Goal: Check status: Check status

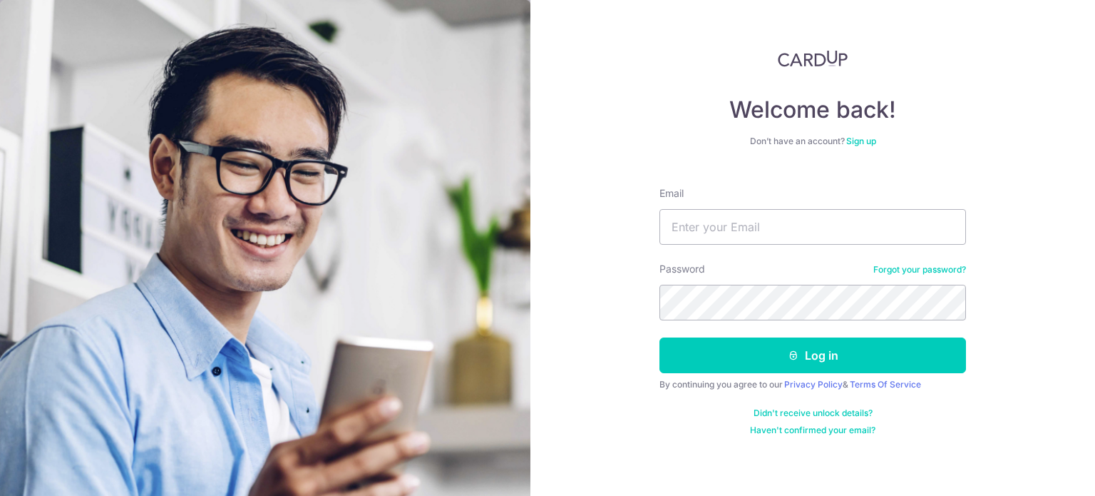
type input "[DOMAIN_NAME][EMAIL_ADDRESS][DOMAIN_NAME]"
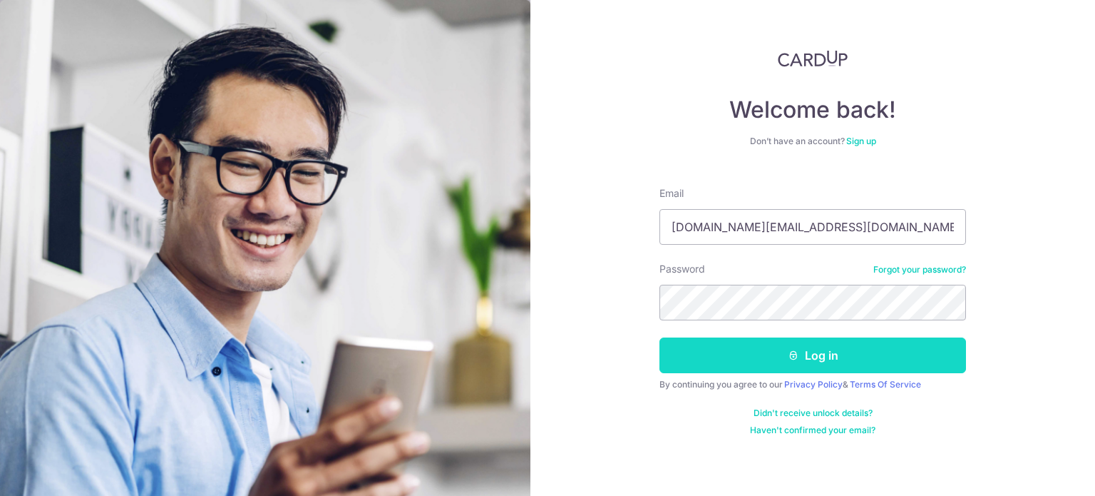
click at [742, 353] on button "Log in" at bounding box center [813, 355] width 307 height 36
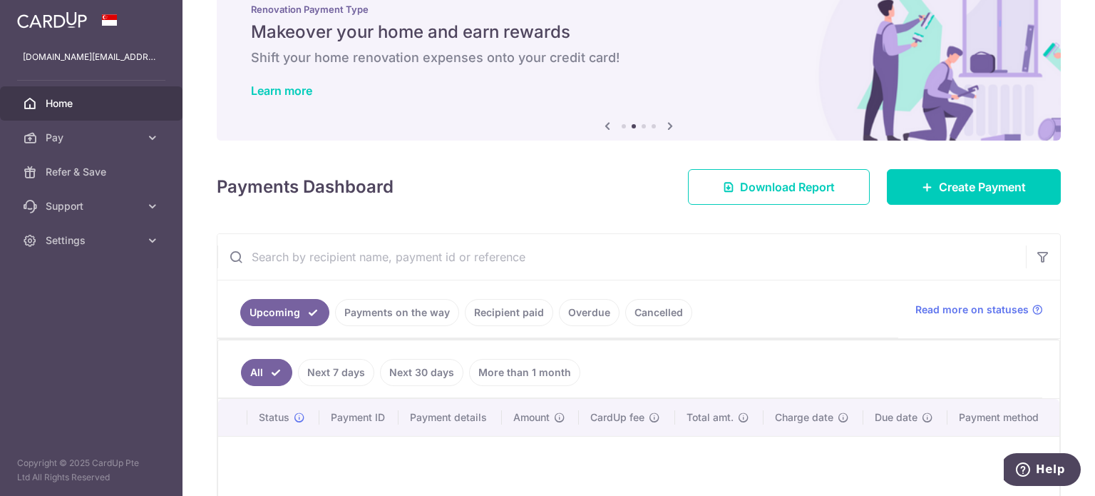
scroll to position [198, 0]
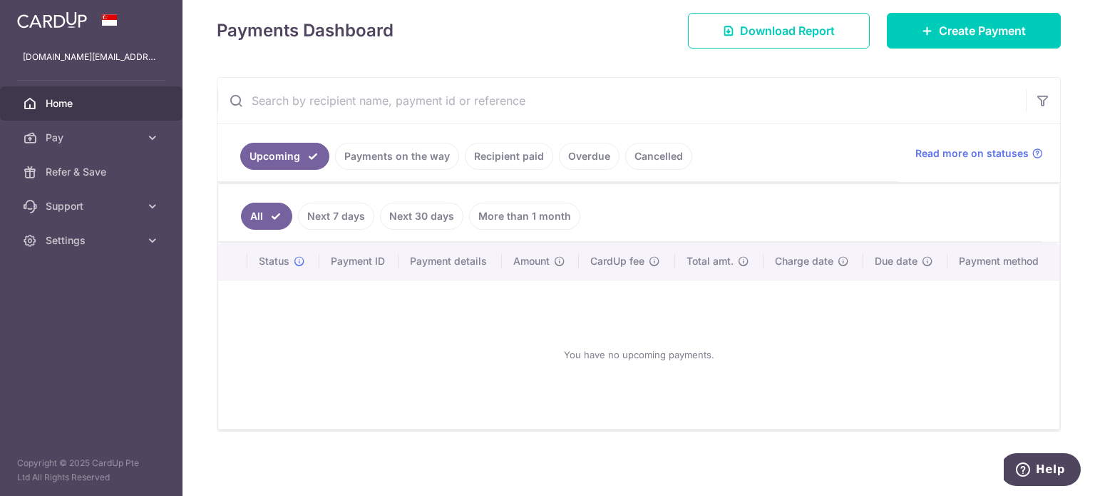
click at [373, 168] on link "Payments on the way" at bounding box center [397, 156] width 124 height 27
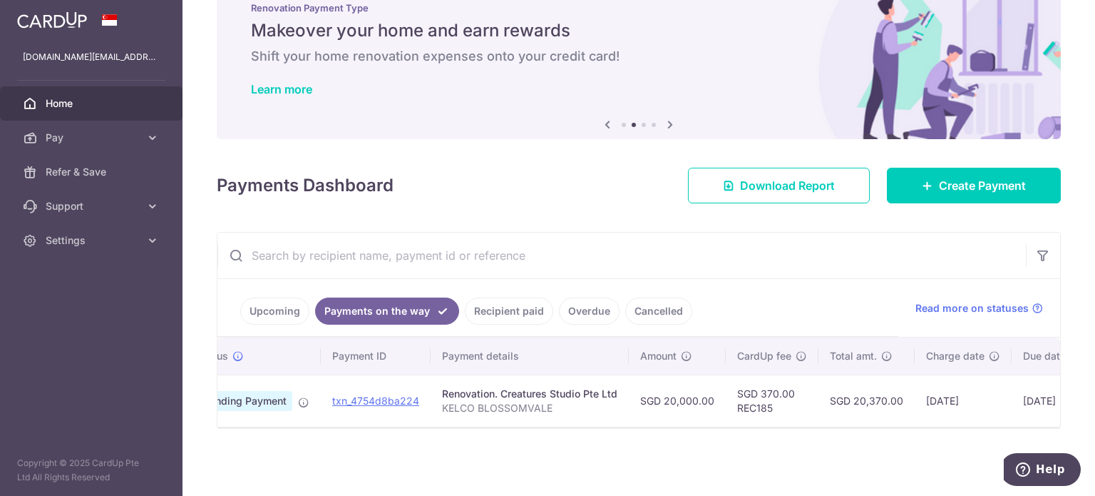
scroll to position [0, 0]
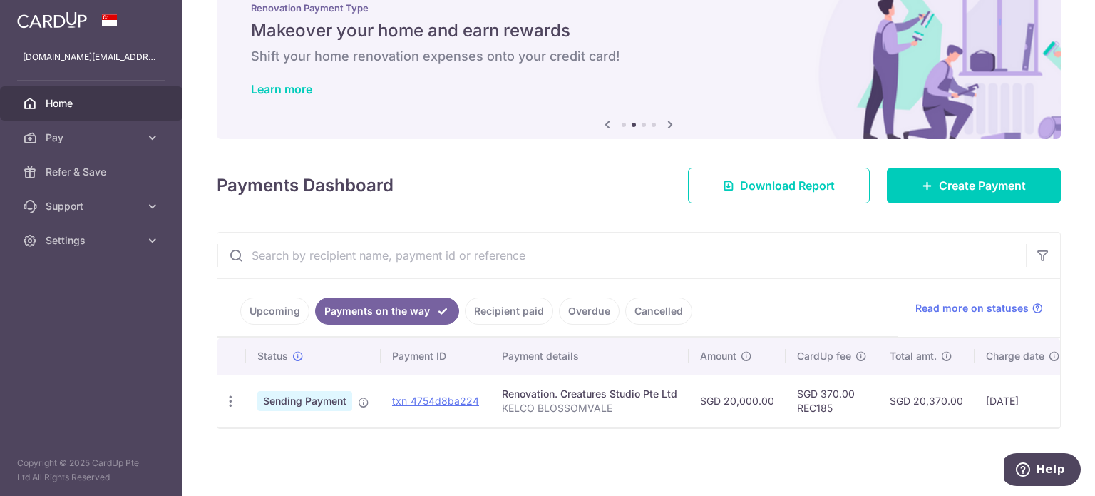
click at [496, 297] on link "Recipient paid" at bounding box center [509, 310] width 88 height 27
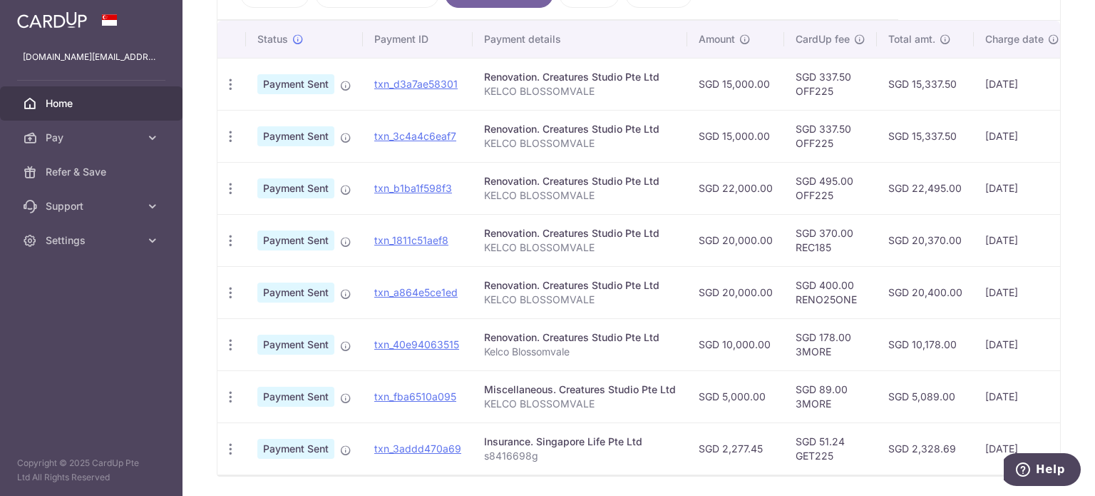
scroll to position [289, 0]
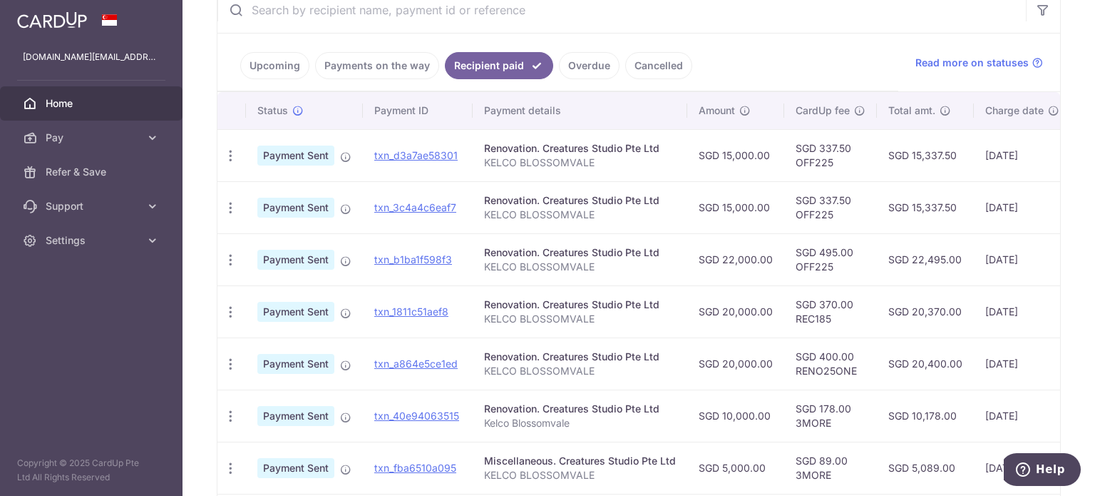
click at [734, 52] on ul "Upcoming Payments on the way Recipient paid Overdue Cancelled" at bounding box center [557, 63] width 681 height 58
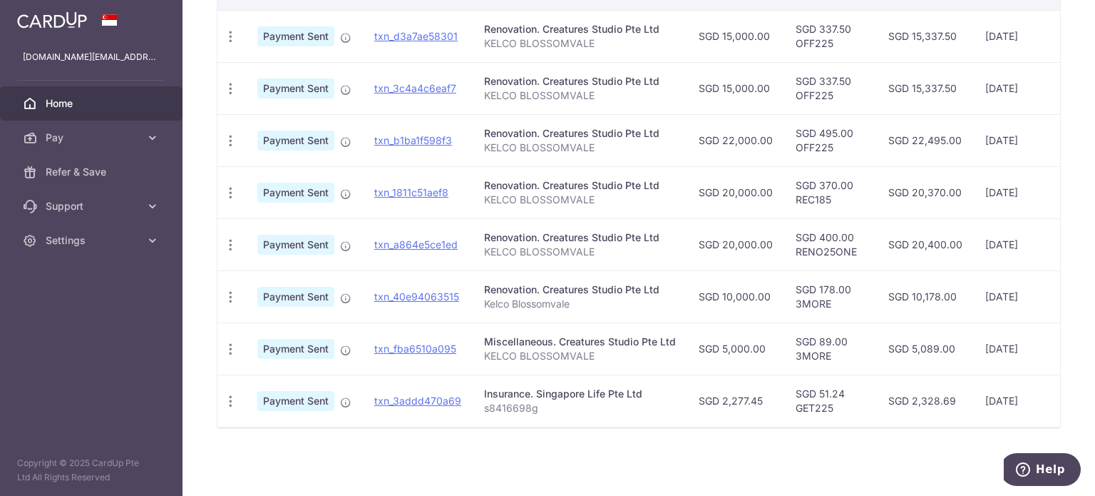
scroll to position [341, 0]
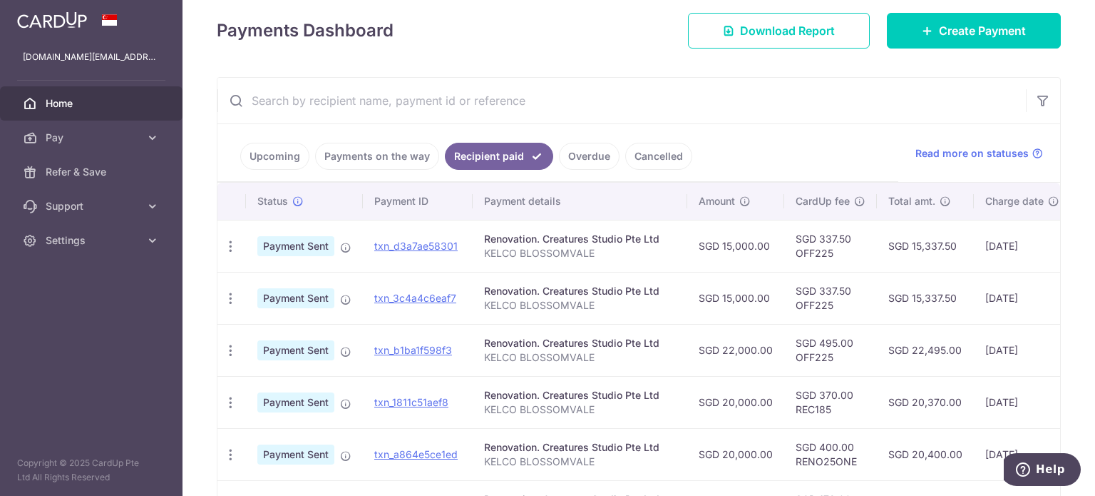
click at [379, 150] on link "Payments on the way" at bounding box center [377, 156] width 124 height 27
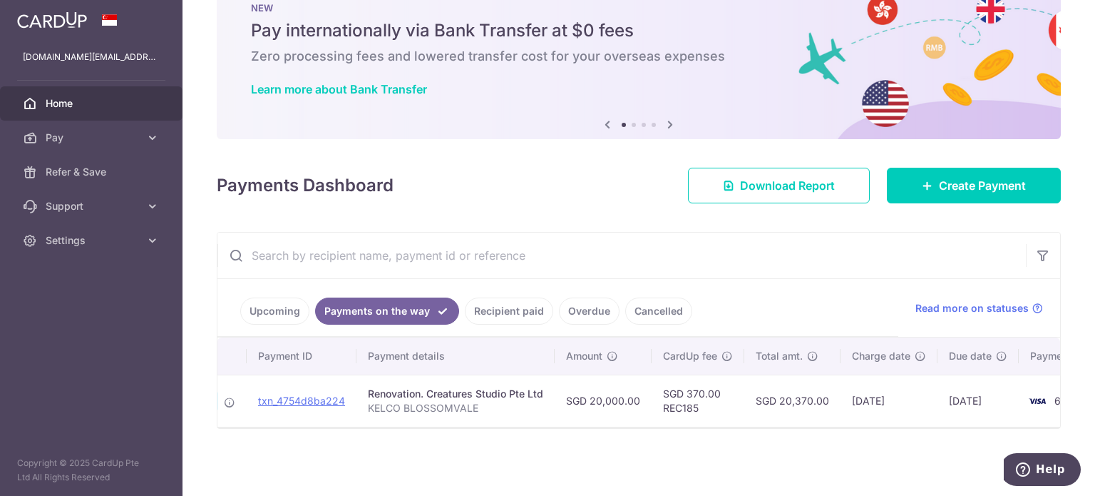
scroll to position [0, 198]
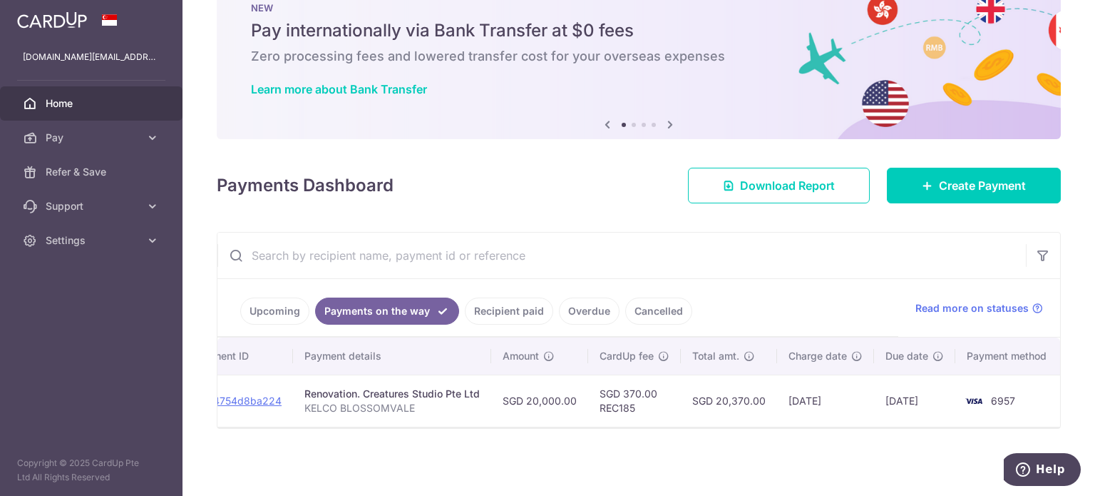
click at [523, 304] on link "Recipient paid" at bounding box center [509, 310] width 88 height 27
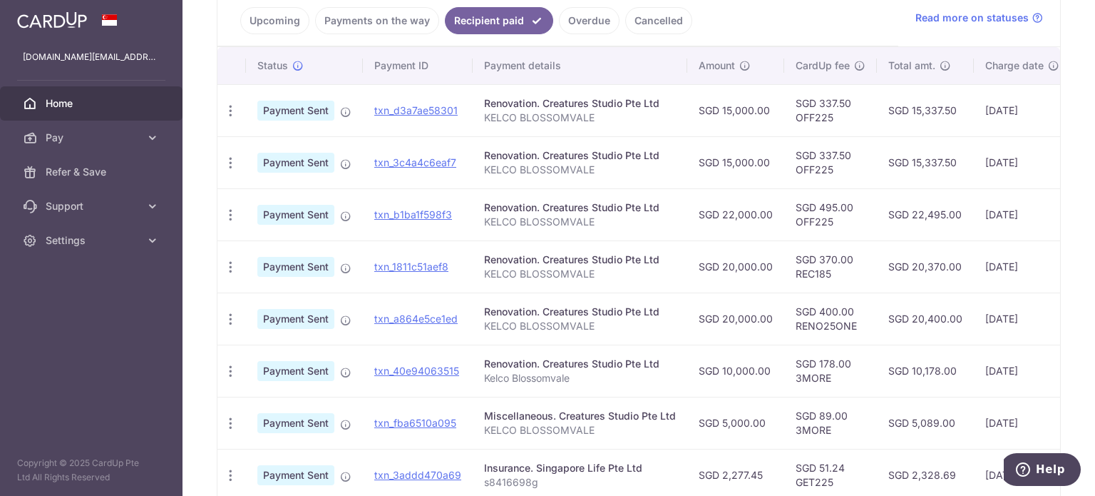
scroll to position [262, 0]
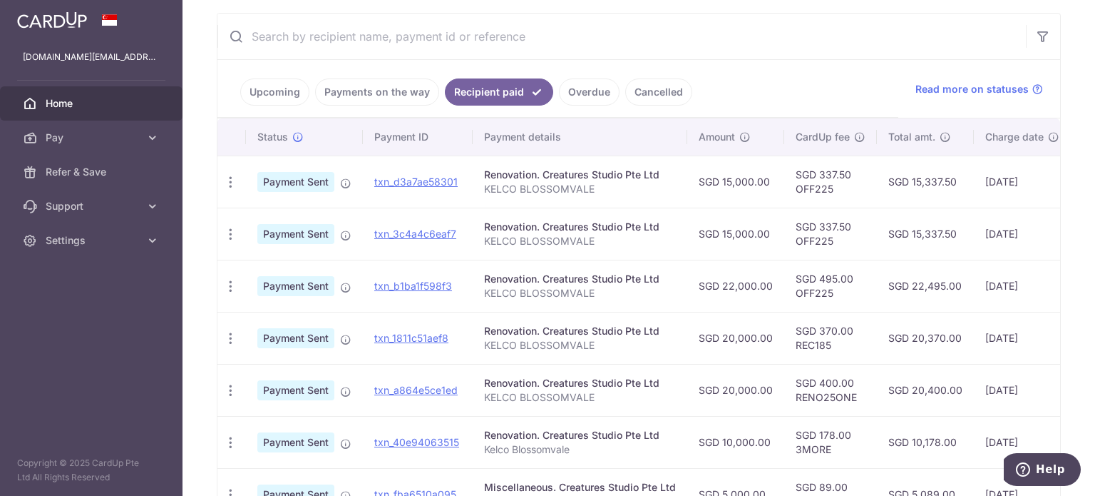
click at [398, 98] on link "Payments on the way" at bounding box center [377, 91] width 124 height 27
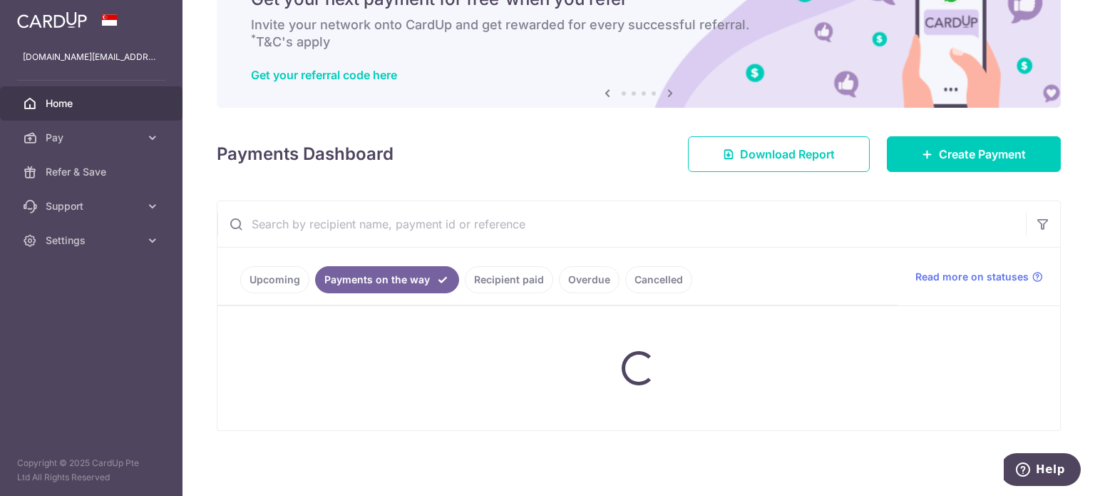
scroll to position [48, 0]
